Goal: Task Accomplishment & Management: Use online tool/utility

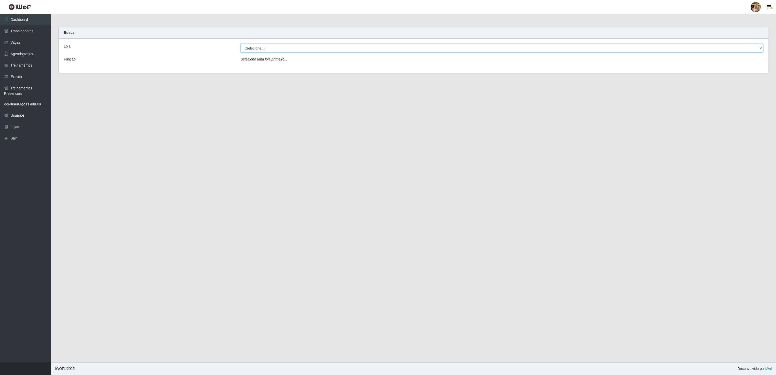
click at [257, 45] on select "[Selecione...] Atacado Vem - [GEOGRAPHIC_DATA] 30 Laranjeiras Velha Atacado Vem…" at bounding box center [501, 48] width 522 height 9
click at [240, 44] on select "[Selecione...] Atacado Vem - [GEOGRAPHIC_DATA] 30 Laranjeiras Velha Atacado Vem…" at bounding box center [501, 48] width 522 height 9
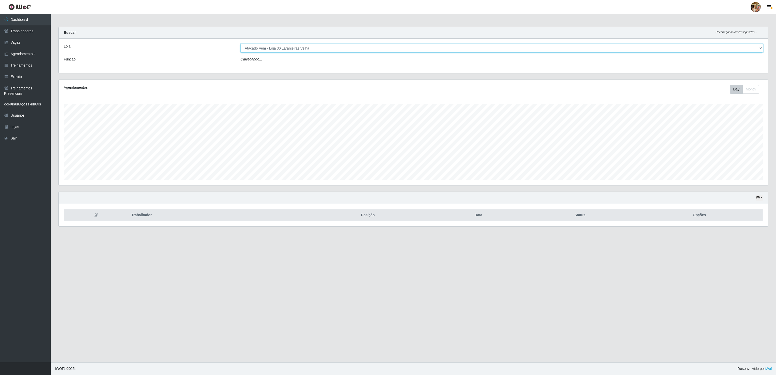
scroll to position [106, 709]
drag, startPoint x: 269, startPoint y: 50, endPoint x: 269, endPoint y: 53, distance: 3.3
click at [269, 50] on select "[Selecione...] Atacado Vem - [GEOGRAPHIC_DATA] 30 Laranjeiras Velha Atacado Vem…" at bounding box center [501, 48] width 522 height 9
click at [240, 44] on select "[Selecione...] Atacado Vem - [GEOGRAPHIC_DATA] 30 Laranjeiras Velha Atacado Vem…" at bounding box center [501, 48] width 522 height 9
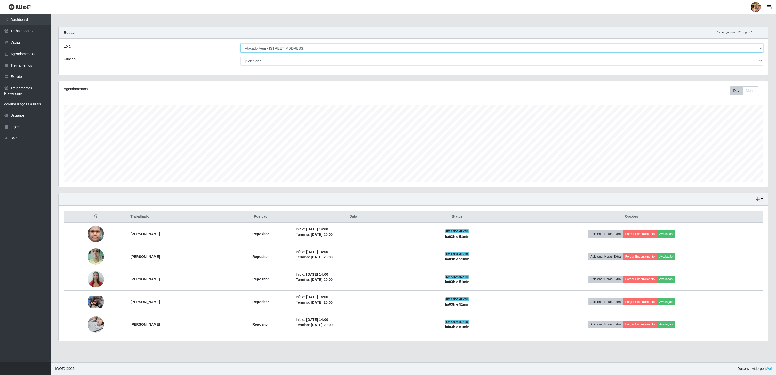
click at [295, 50] on select "[Selecione...] Atacado Vem - [GEOGRAPHIC_DATA] 30 Laranjeiras Velha Atacado Vem…" at bounding box center [501, 48] width 522 height 9
drag, startPoint x: 270, startPoint y: 49, endPoint x: 270, endPoint y: 53, distance: 4.1
click at [270, 49] on select "[Selecione...] Atacado Vem - [GEOGRAPHIC_DATA] 30 Laranjeiras Velha Atacado Vem…" at bounding box center [501, 48] width 522 height 9
click at [240, 44] on select "[Selecione...] Atacado Vem - [GEOGRAPHIC_DATA] 30 Laranjeiras Velha Atacado Vem…" at bounding box center [501, 48] width 522 height 9
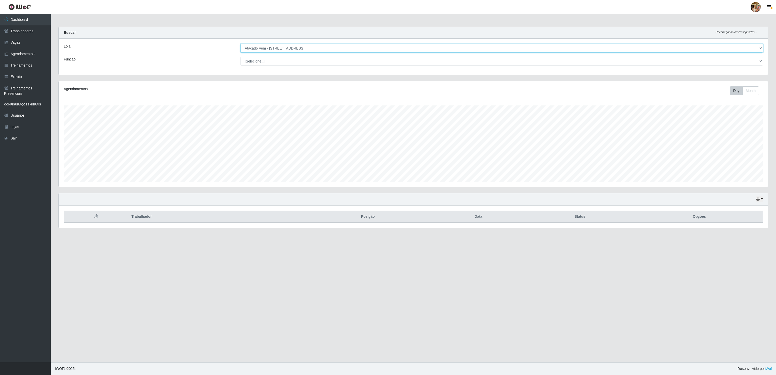
click at [278, 46] on select "[Selecione...] Atacado Vem - [GEOGRAPHIC_DATA] 30 Laranjeiras Velha Atacado Vem…" at bounding box center [501, 48] width 522 height 9
click at [240, 44] on select "[Selecione...] Atacado Vem - [GEOGRAPHIC_DATA] 30 Laranjeiras Velha Atacado Vem…" at bounding box center [501, 48] width 522 height 9
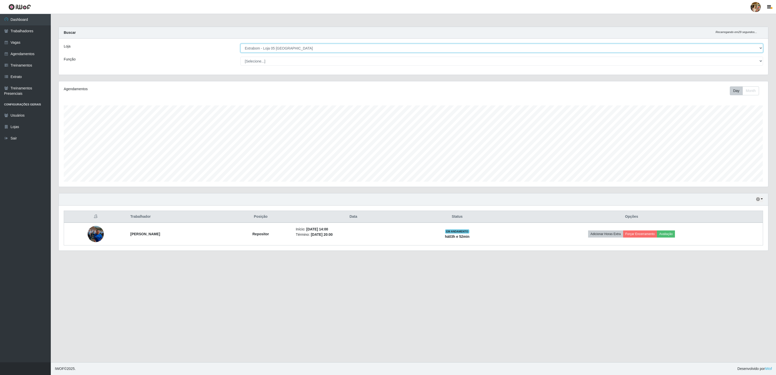
click at [298, 45] on select "[Selecione...] Atacado Vem - [GEOGRAPHIC_DATA] 30 Laranjeiras Velha Atacado Vem…" at bounding box center [501, 48] width 522 height 9
select select "470"
click at [240, 44] on select "[Selecione...] Atacado Vem - [GEOGRAPHIC_DATA] 30 Laranjeiras Velha Atacado Vem…" at bounding box center [501, 48] width 522 height 9
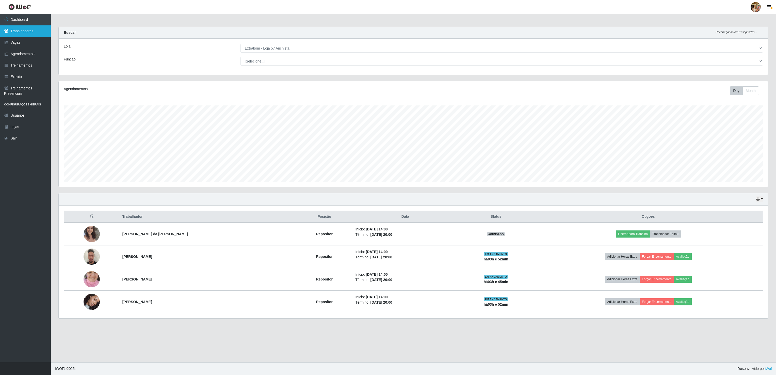
click at [30, 32] on link "Trabalhadores" at bounding box center [25, 30] width 51 height 11
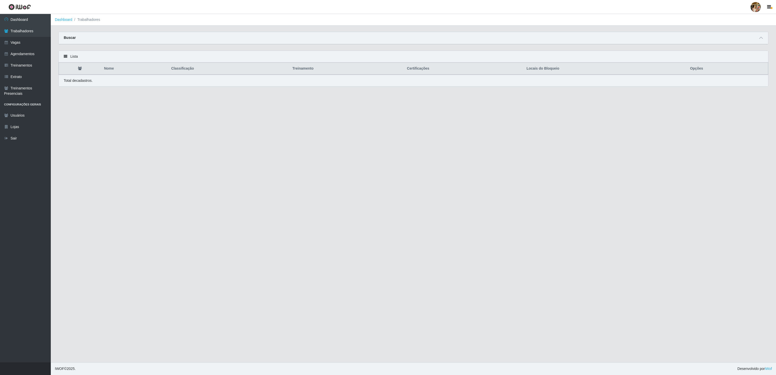
click at [767, 32] on div "Buscar" at bounding box center [413, 38] width 709 height 12
click at [763, 35] on div "Buscar" at bounding box center [413, 38] width 709 height 12
click at [761, 37] on icon at bounding box center [761, 38] width 4 height 4
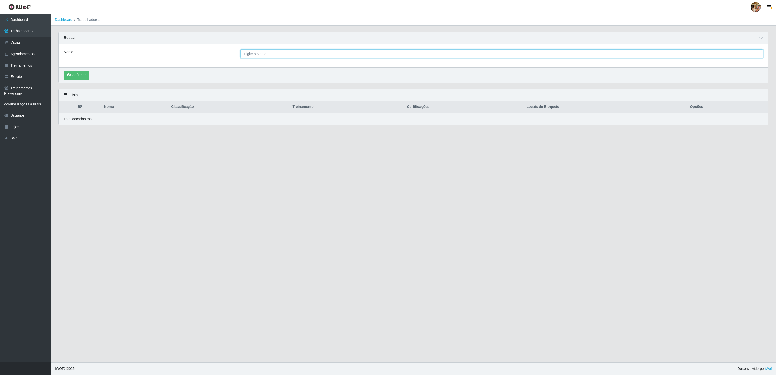
click at [383, 57] on input "Nome" at bounding box center [501, 53] width 522 height 9
paste input "[PERSON_NAME]"
click at [89, 77] on button "Confirmar" at bounding box center [76, 75] width 25 height 9
drag, startPoint x: 251, startPoint y: 54, endPoint x: 260, endPoint y: 58, distance: 9.5
click at [252, 55] on input "[PERSON_NAME]" at bounding box center [501, 53] width 522 height 9
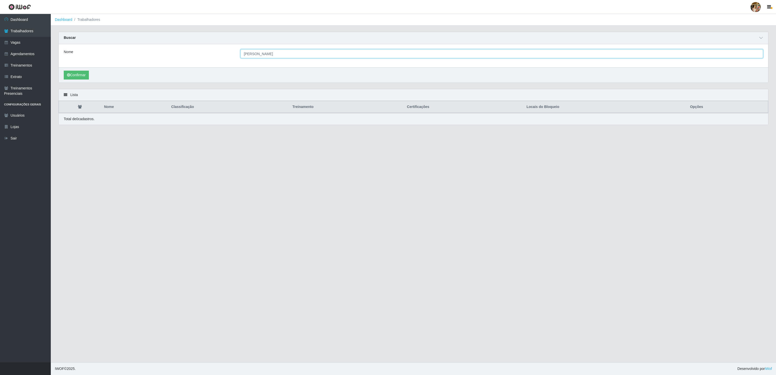
click at [253, 55] on input "[PERSON_NAME]" at bounding box center [501, 53] width 522 height 9
click at [85, 75] on button "Confirmar" at bounding box center [76, 75] width 25 height 9
drag, startPoint x: 251, startPoint y: 54, endPoint x: 314, endPoint y: 55, distance: 63.0
click at [314, 55] on input "[PERSON_NAME]" at bounding box center [501, 53] width 522 height 9
click at [64, 71] on button "Confirmar" at bounding box center [76, 75] width 25 height 9
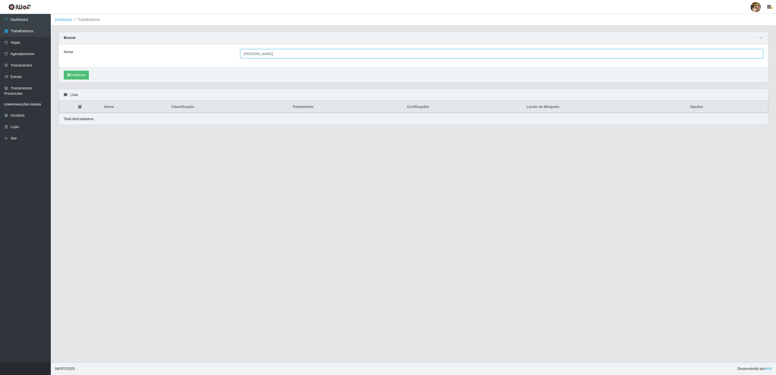
drag, startPoint x: 264, startPoint y: 55, endPoint x: 374, endPoint y: 53, distance: 110.5
click at [374, 53] on input "[PERSON_NAME]" at bounding box center [501, 53] width 522 height 9
click at [64, 71] on button "Confirmar" at bounding box center [76, 75] width 25 height 9
click at [86, 79] on button "Confirmar" at bounding box center [76, 75] width 25 height 9
drag, startPoint x: 343, startPoint y: 53, endPoint x: 125, endPoint y: 51, distance: 218.6
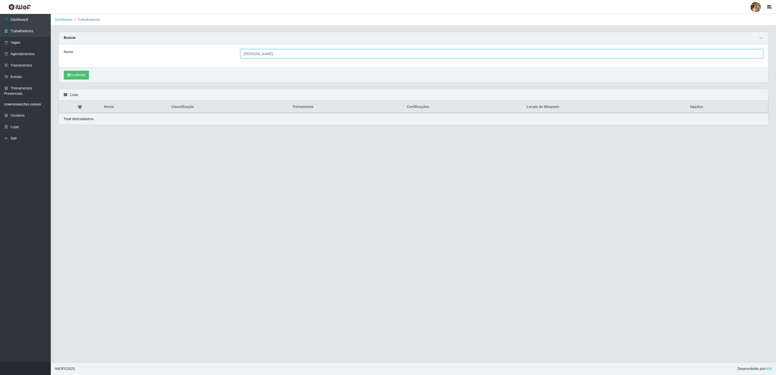
click at [125, 51] on div "Nome [PERSON_NAME]" at bounding box center [413, 53] width 707 height 9
paste input "[PERSON_NAME]"
type input "[PERSON_NAME]"
click at [83, 76] on button "Confirmar" at bounding box center [76, 75] width 25 height 9
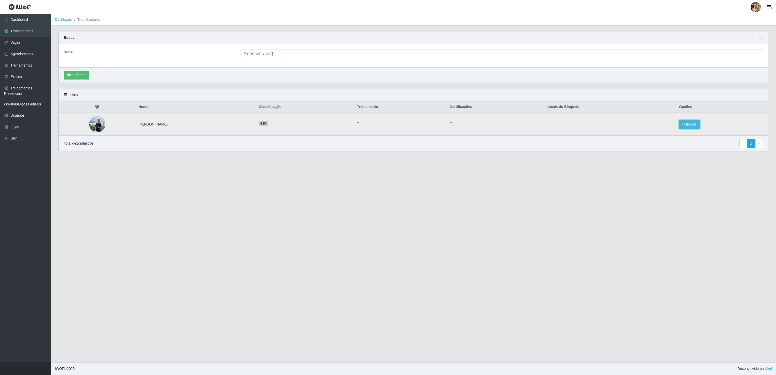
click at [689, 126] on button "Opções" at bounding box center [689, 124] width 21 height 9
click at [675, 129] on button "Bloquear - Loja" at bounding box center [657, 129] width 41 height 10
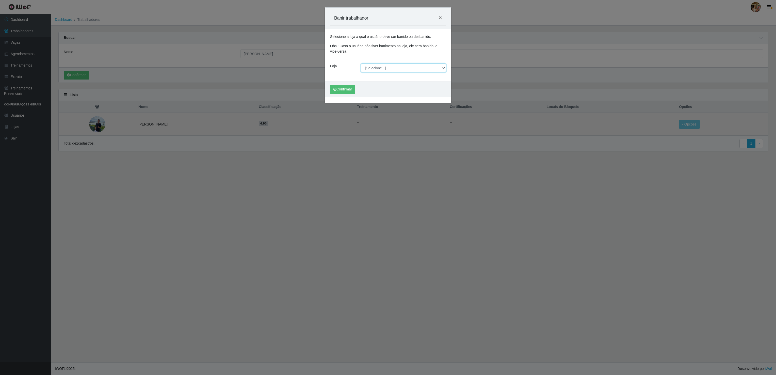
click at [371, 69] on select "[Selecione...] Atacado Vem - [GEOGRAPHIC_DATA] 30 Laranjeiras Velha Atacado Vem…" at bounding box center [403, 67] width 85 height 9
select select "456"
click at [361, 64] on select "[Selecione...] Atacado Vem - [GEOGRAPHIC_DATA] 30 Laranjeiras Velha Atacado Vem…" at bounding box center [403, 67] width 85 height 9
click at [342, 92] on button "Confirmar" at bounding box center [342, 89] width 25 height 9
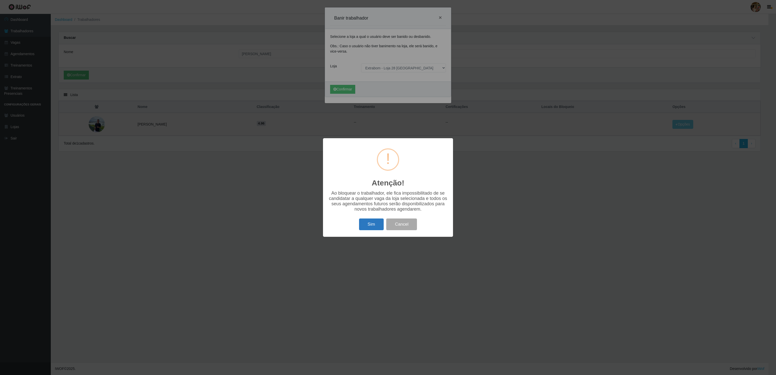
click at [366, 227] on button "Sim" at bounding box center [371, 224] width 25 height 12
